Goal: Find specific page/section: Find specific page/section

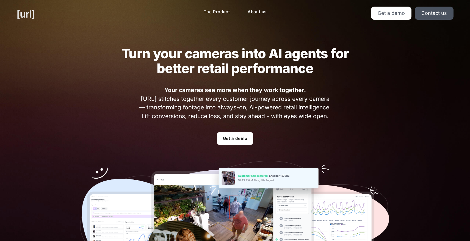
click at [35, 13] on link "[URL]" at bounding box center [25, 14] width 18 height 15
click at [32, 18] on link "[URL]" at bounding box center [25, 14] width 18 height 15
click at [230, 11] on link "The Product" at bounding box center [216, 12] width 35 height 11
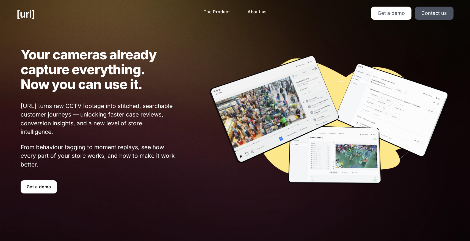
click at [89, 34] on div "Your cameras already capture everything. Now you can use it. [URL] turns raw CC…" at bounding box center [235, 120] width 470 height 185
click at [88, 14] on ul "[URL]" at bounding box center [84, 14] width 137 height 15
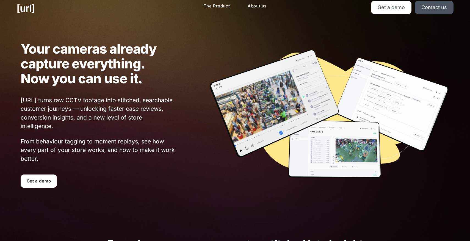
scroll to position [4, 0]
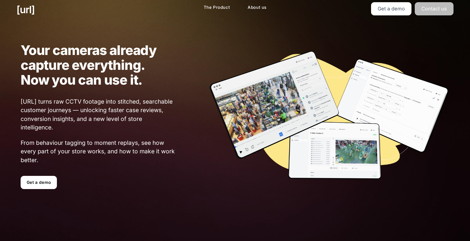
click at [439, 11] on link "Contact us" at bounding box center [433, 8] width 39 height 13
